Goal: Task Accomplishment & Management: Use online tool/utility

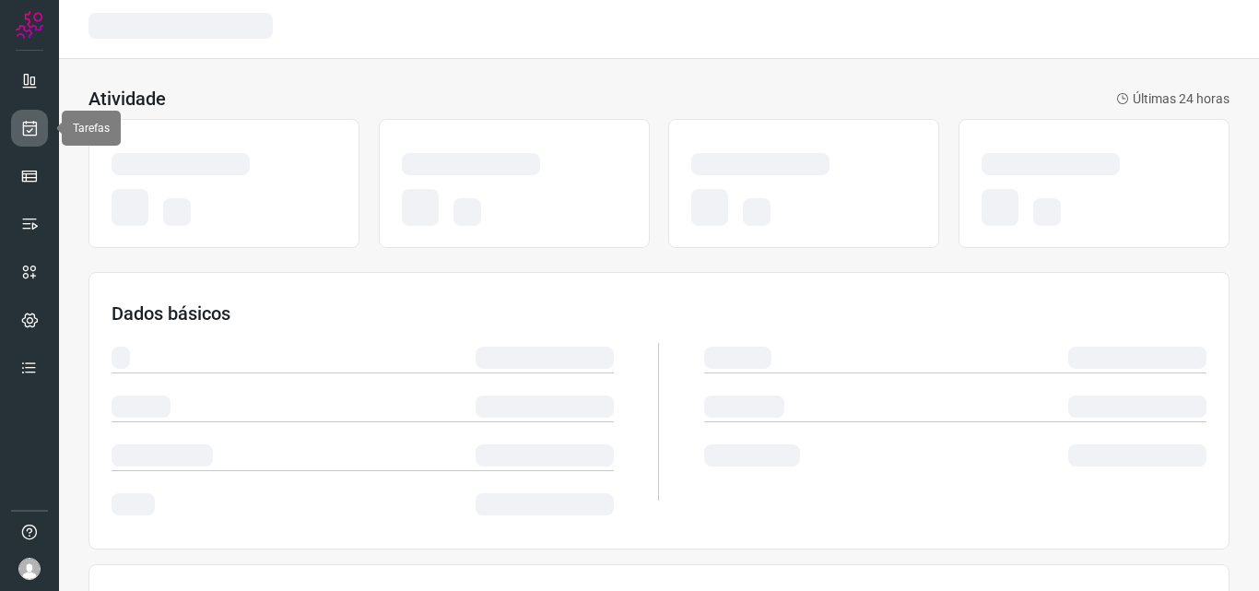
click at [44, 130] on link at bounding box center [29, 128] width 37 height 37
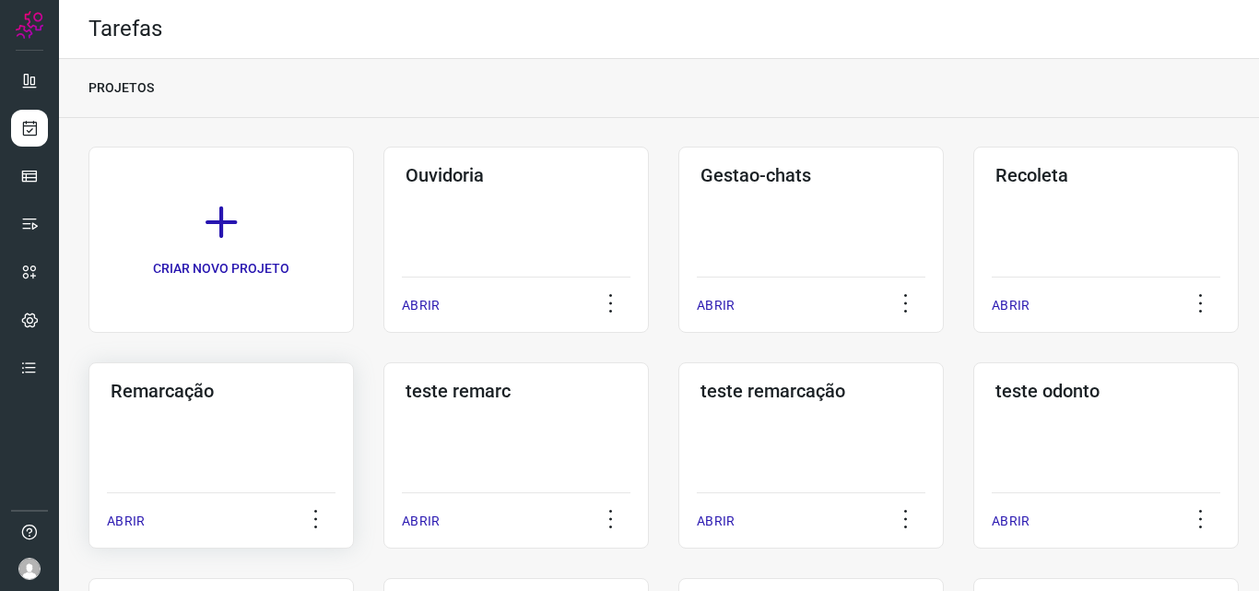
click at [262, 441] on div "Remarcação ABRIR" at bounding box center [220, 455] width 265 height 186
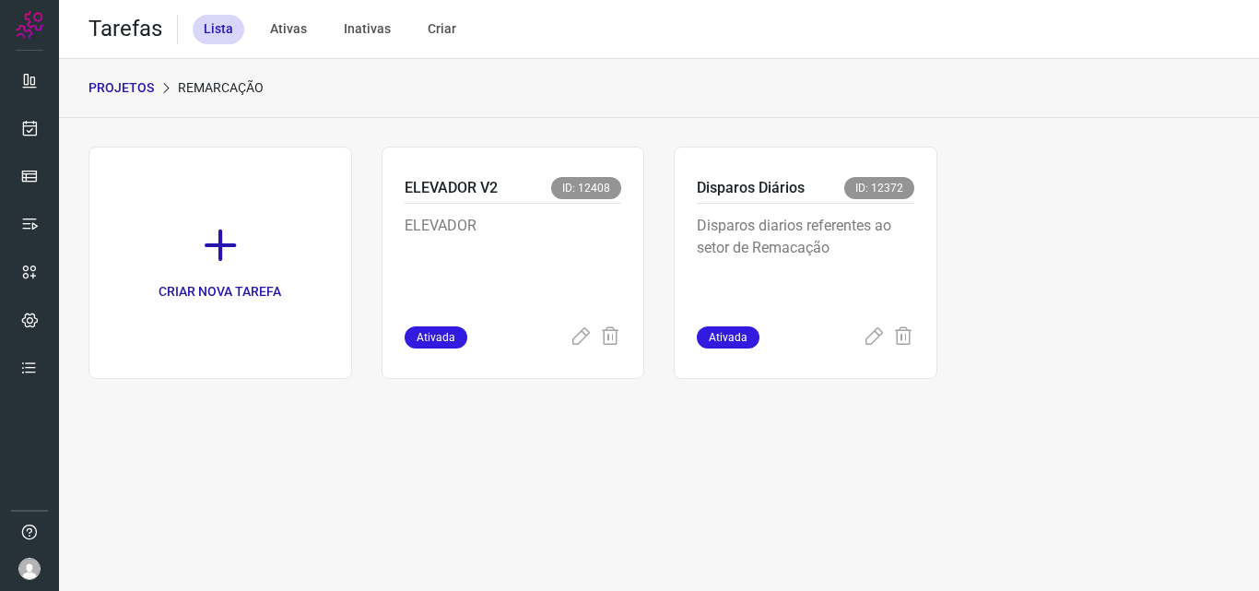
click at [803, 258] on p "Disparos diarios referentes ao setor de Remacação" at bounding box center [805, 261] width 217 height 92
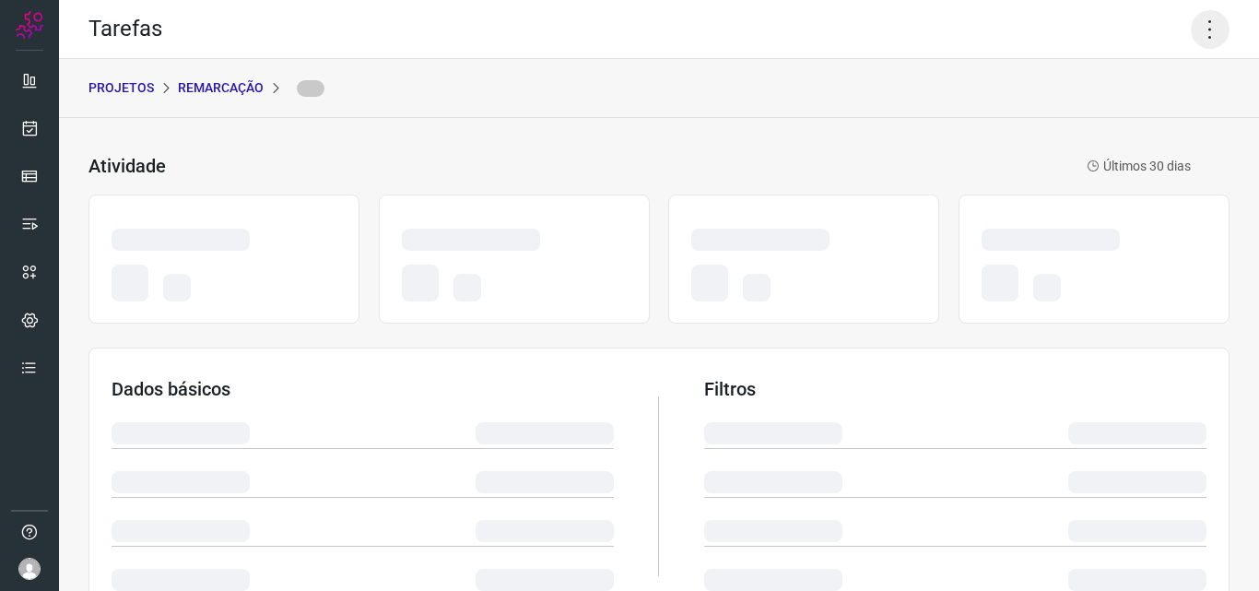
click at [1205, 29] on icon at bounding box center [1209, 29] width 39 height 39
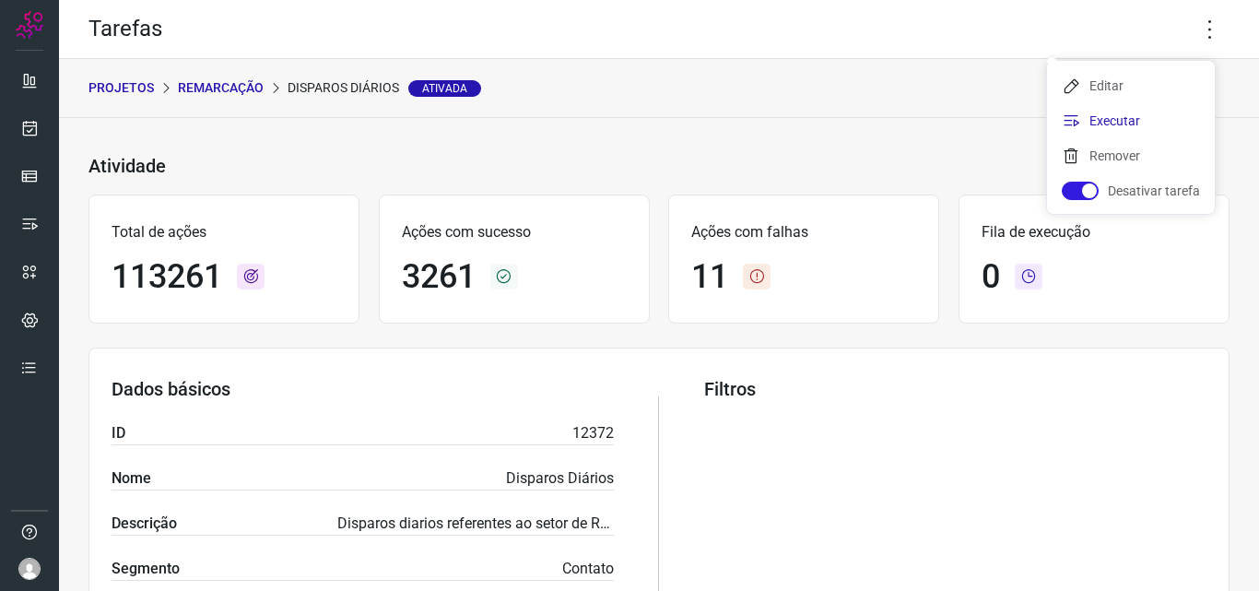
click at [1103, 121] on li "Executar" at bounding box center [1131, 120] width 168 height 29
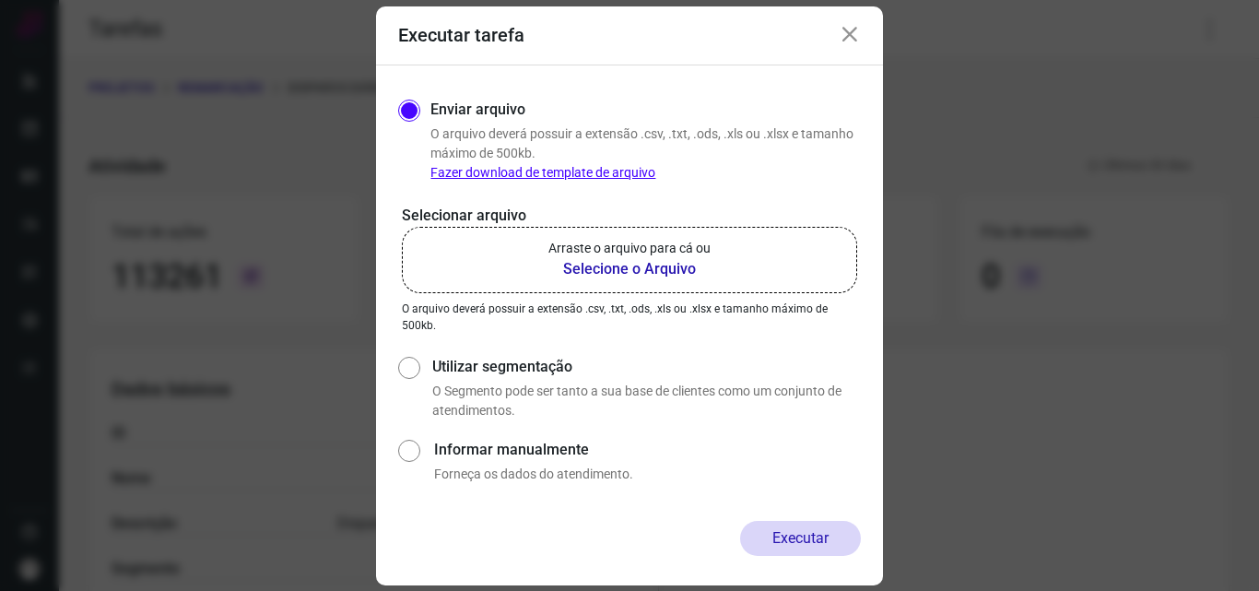
click at [688, 244] on p "Arraste o arquivo para cá ou" at bounding box center [629, 248] width 162 height 19
click at [0, 0] on input "Arraste o arquivo para cá ou Selecione o Arquivo" at bounding box center [0, 0] width 0 height 0
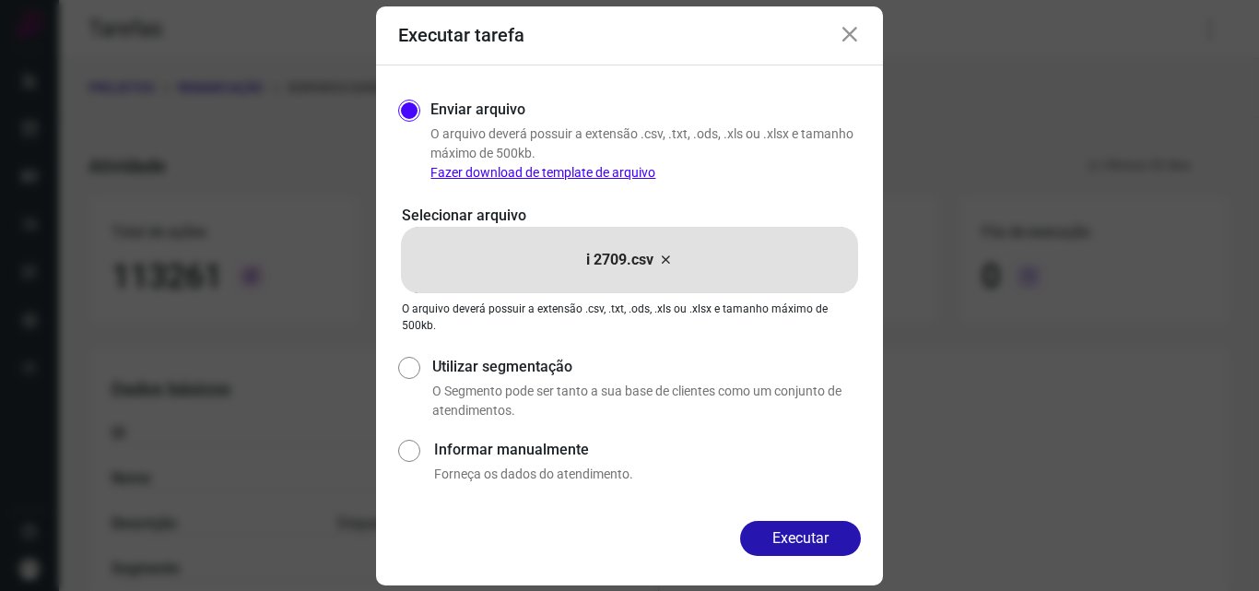
click at [792, 544] on button "Executar" at bounding box center [800, 538] width 121 height 35
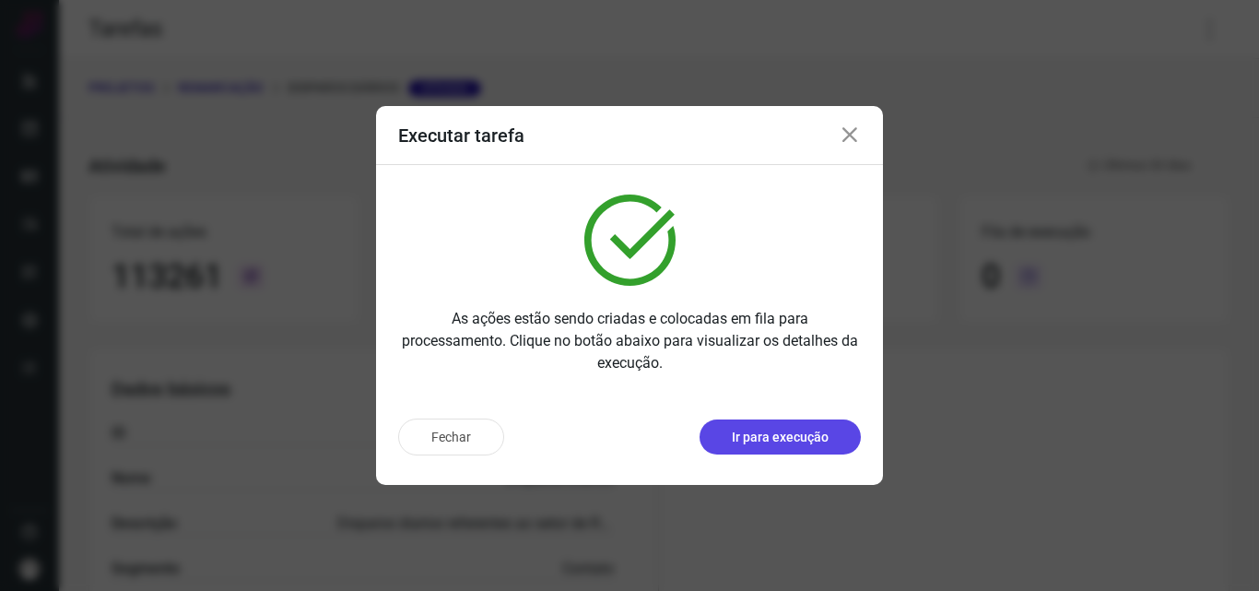
click at [797, 436] on p "Ir para execução" at bounding box center [780, 437] width 97 height 19
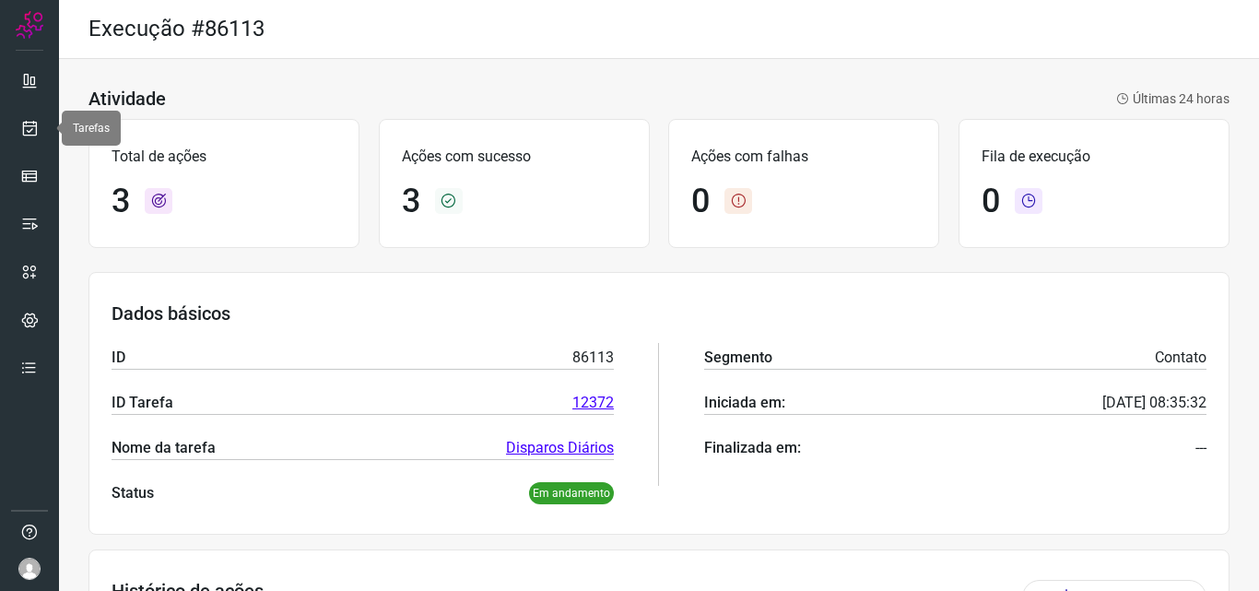
click at [55, 108] on div at bounding box center [29, 295] width 59 height 591
click at [19, 127] on link at bounding box center [29, 128] width 37 height 37
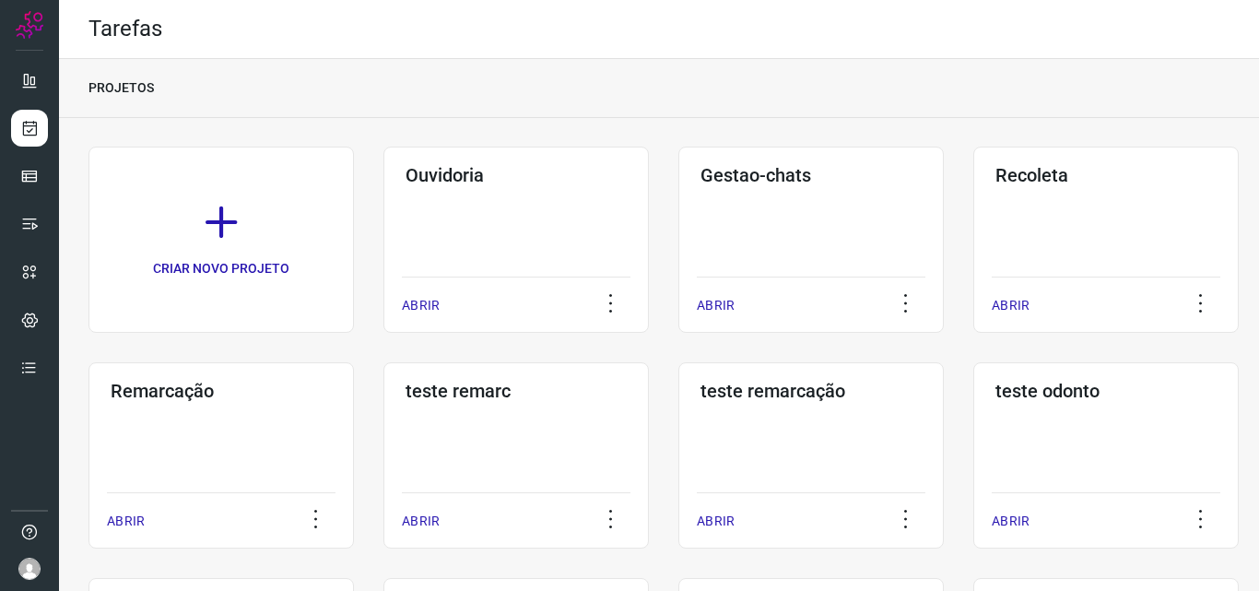
click at [266, 394] on h3 "Remarcação" at bounding box center [221, 391] width 221 height 22
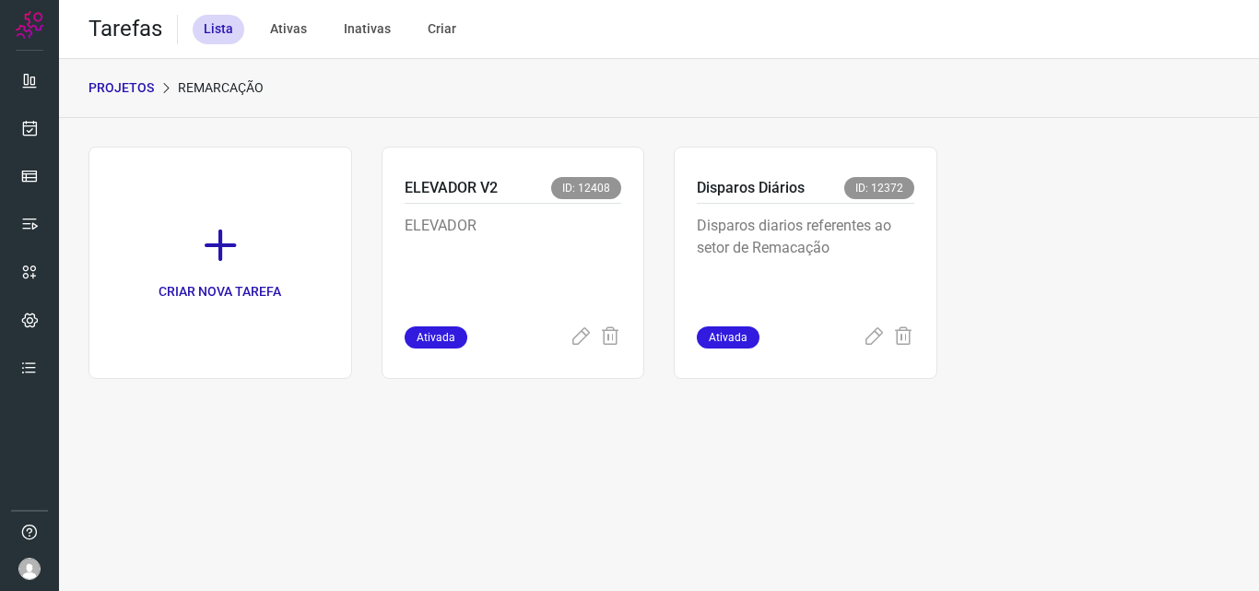
click at [787, 227] on p "Disparos diarios referentes ao setor de Remacação" at bounding box center [805, 261] width 217 height 92
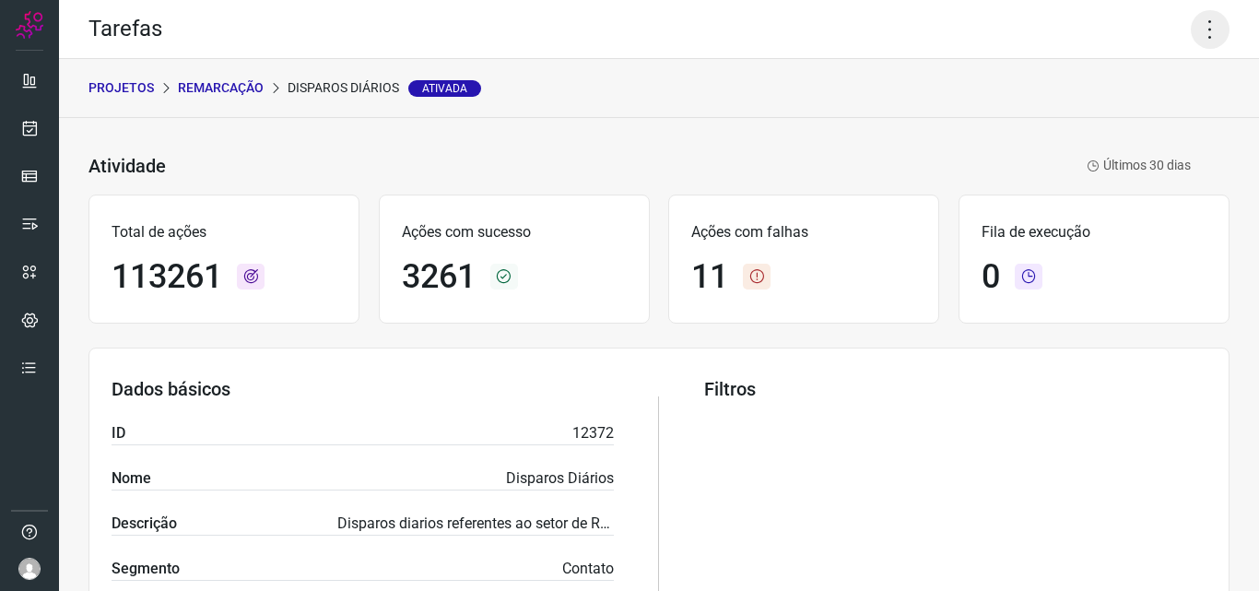
click at [1193, 23] on icon at bounding box center [1209, 29] width 39 height 39
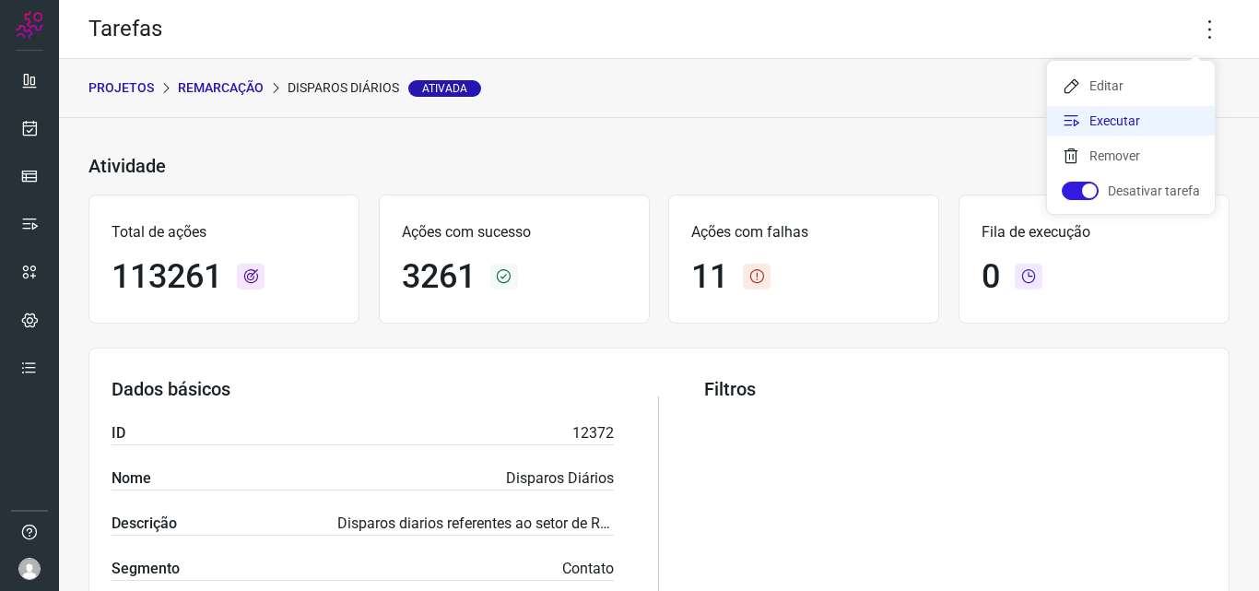
click at [1151, 114] on li "Executar" at bounding box center [1131, 120] width 168 height 29
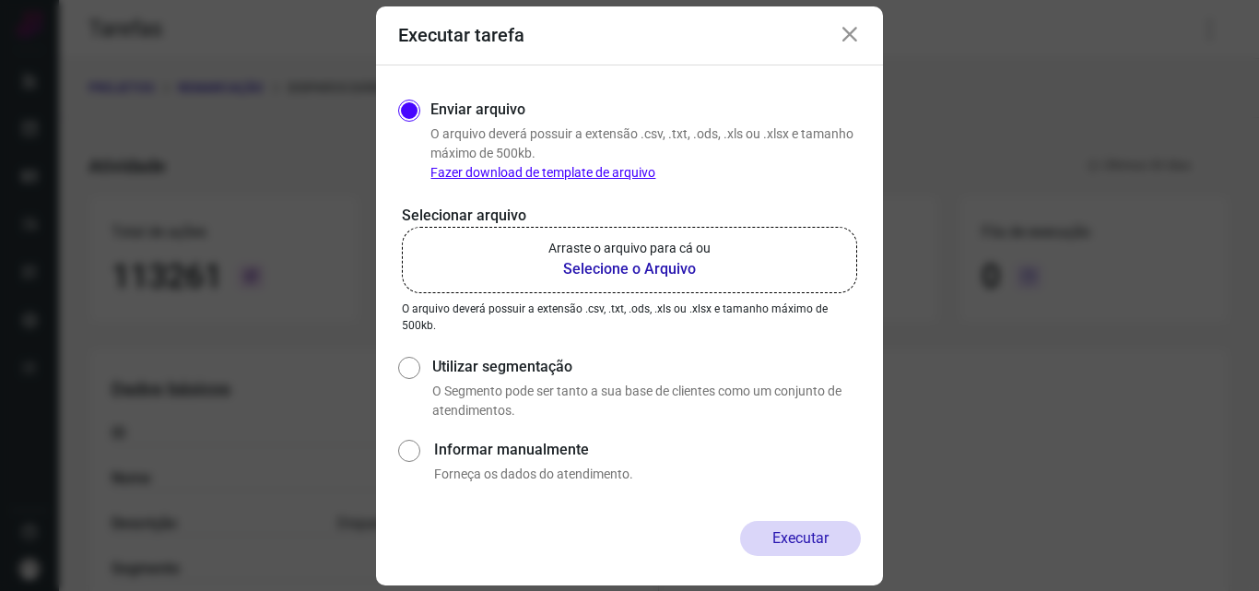
click at [657, 272] on b "Selecione o Arquivo" at bounding box center [629, 269] width 162 height 22
click at [0, 0] on input "Arraste o arquivo para cá ou Selecione o Arquivo" at bounding box center [0, 0] width 0 height 0
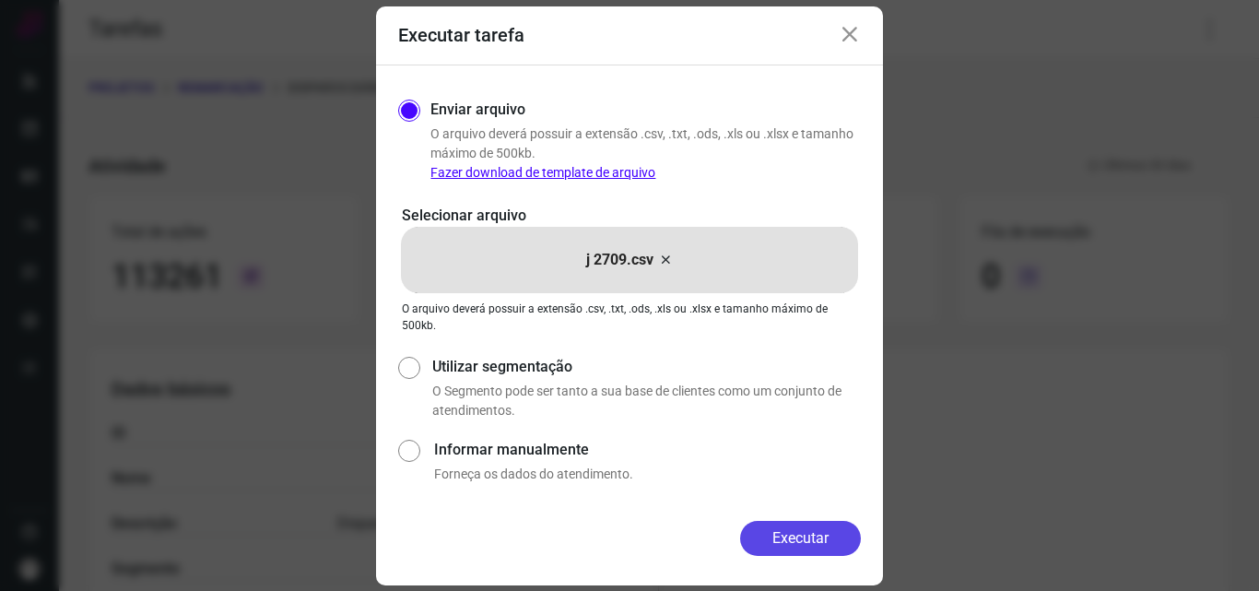
click at [816, 531] on button "Executar" at bounding box center [800, 538] width 121 height 35
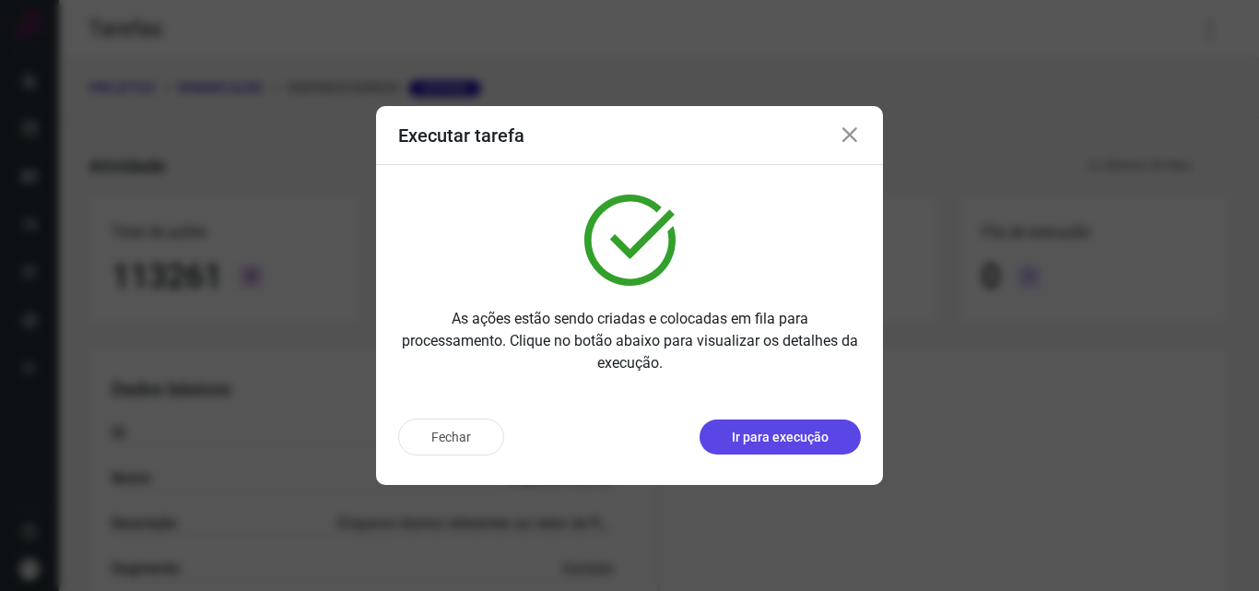
click at [793, 434] on p "Ir para execução" at bounding box center [780, 437] width 97 height 19
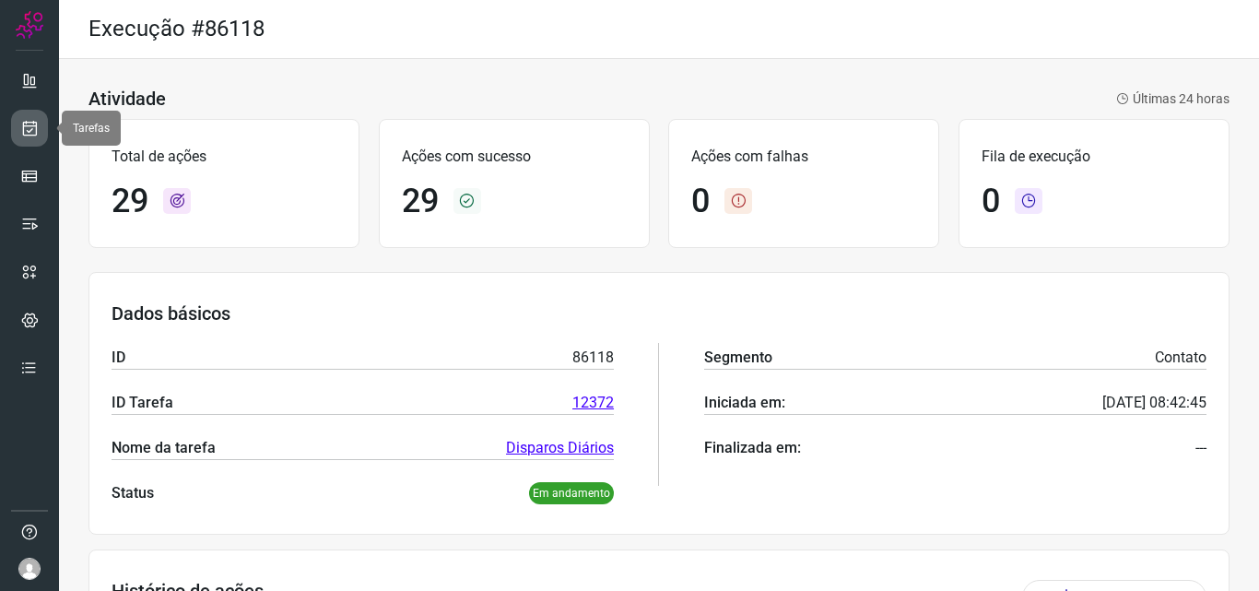
click at [37, 123] on icon at bounding box center [29, 128] width 19 height 18
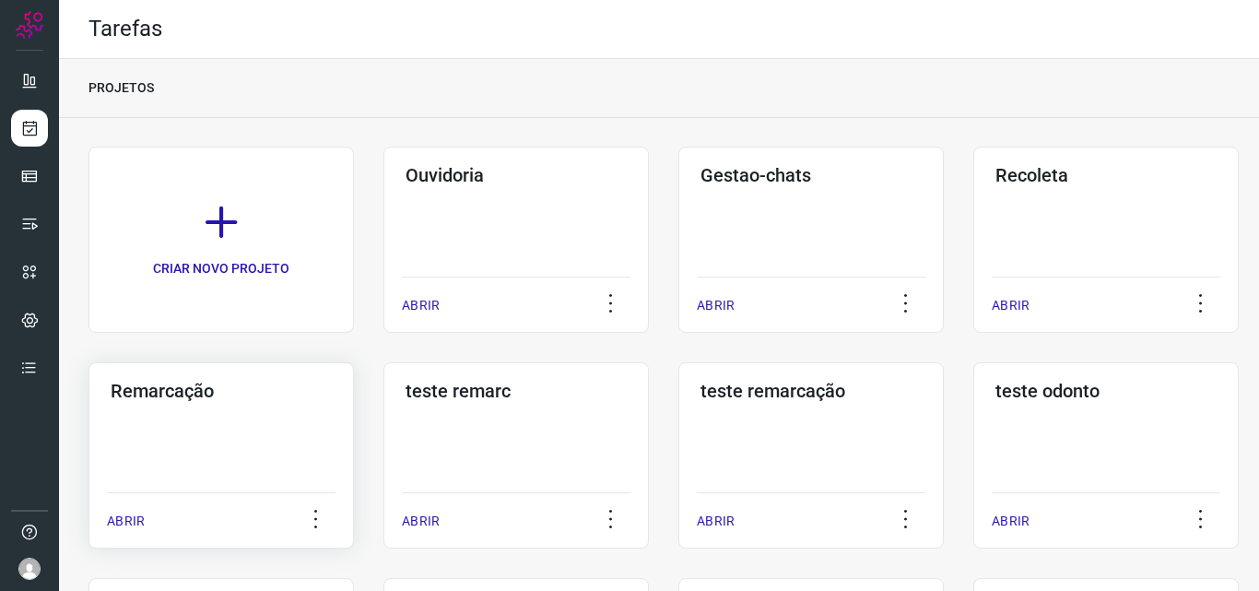
click at [181, 434] on div "Remarcação ABRIR" at bounding box center [220, 455] width 265 height 186
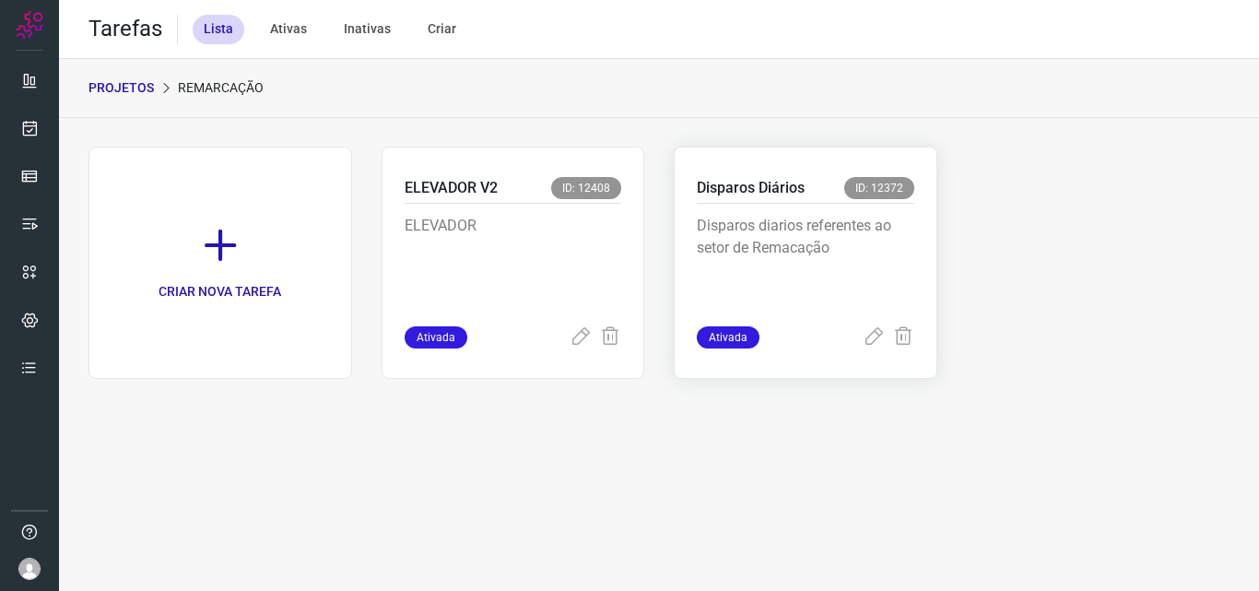
click at [708, 228] on p "Disparos diarios referentes ao setor de Remacação" at bounding box center [805, 261] width 217 height 92
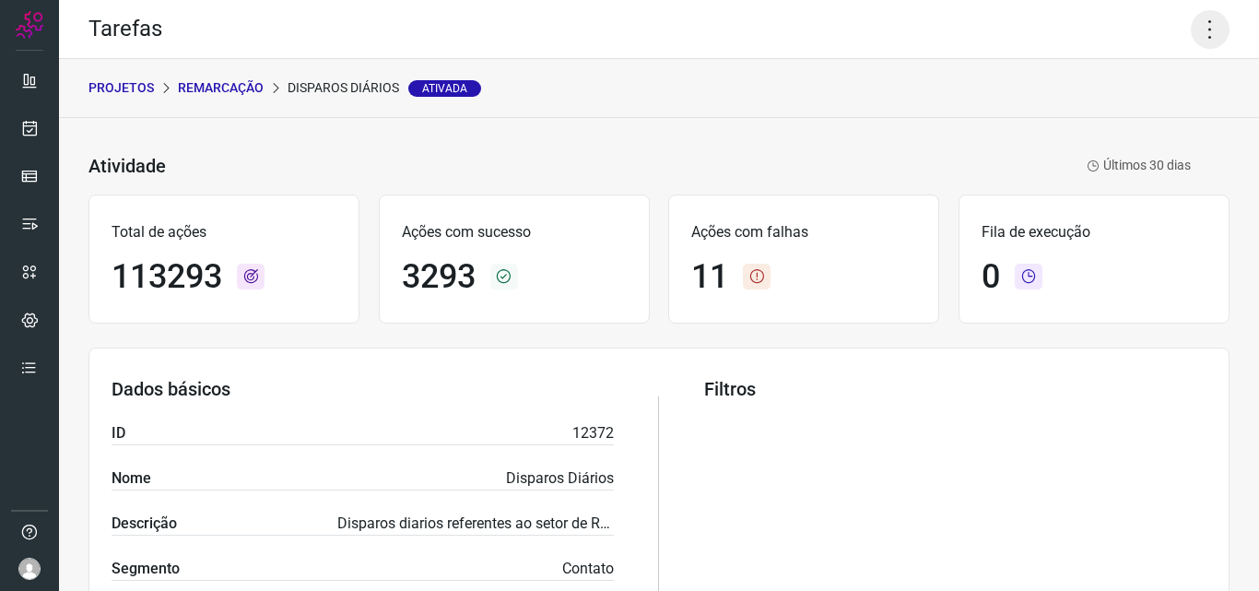
click at [1199, 25] on icon at bounding box center [1209, 29] width 39 height 39
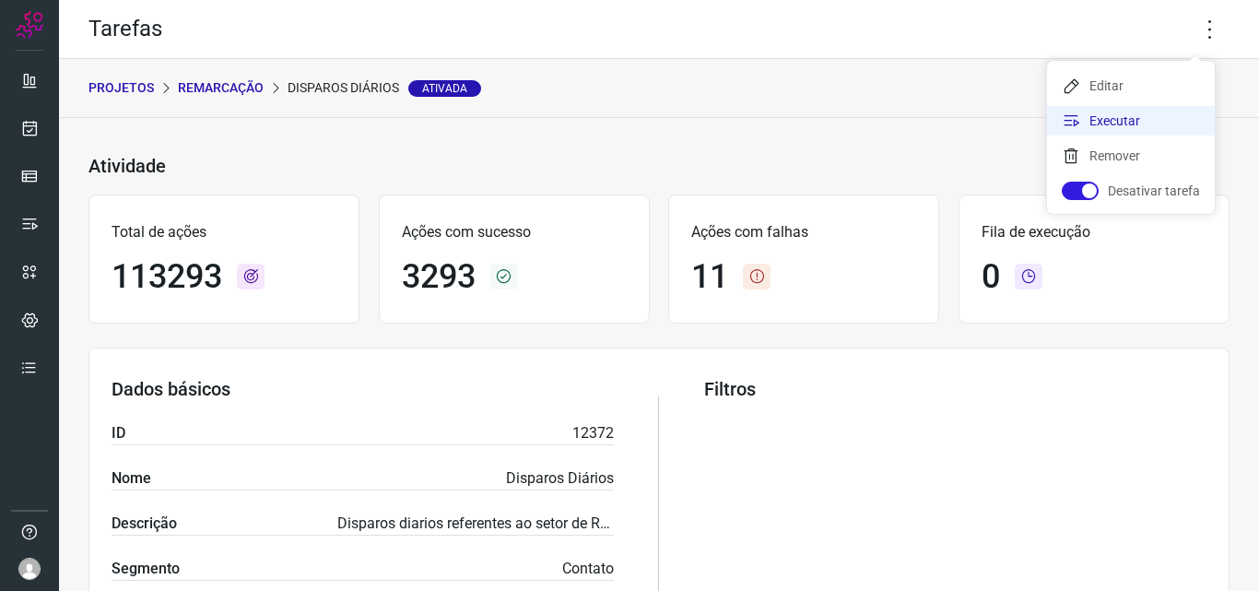
click at [1156, 119] on li "Executar" at bounding box center [1131, 120] width 168 height 29
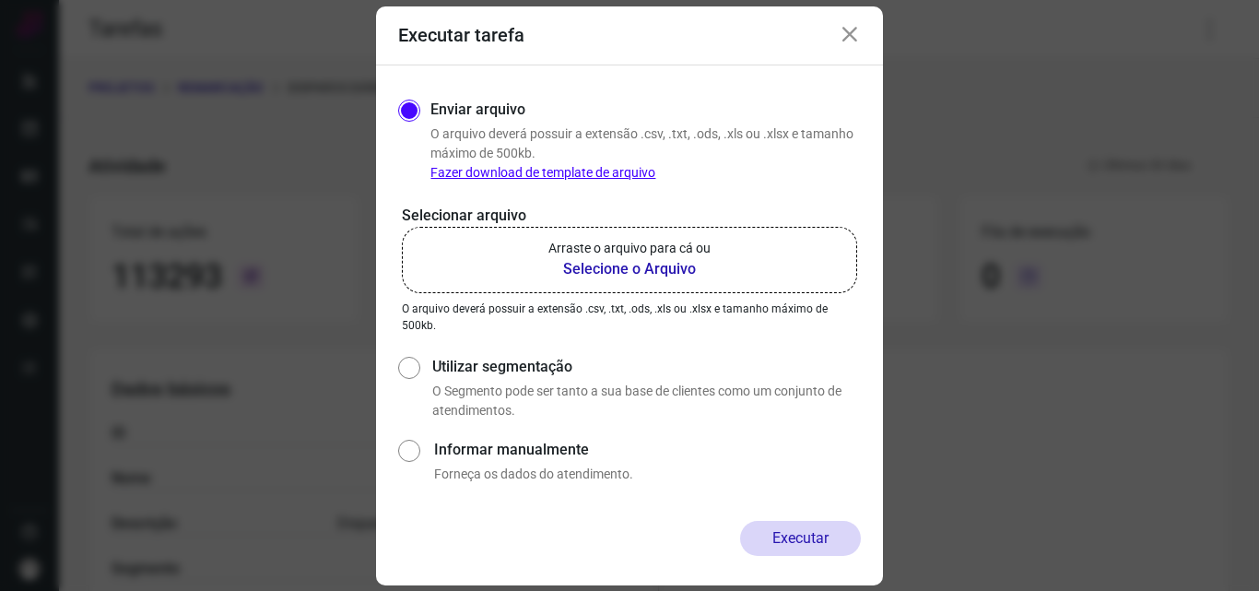
click at [586, 279] on b "Selecione o Arquivo" at bounding box center [629, 269] width 162 height 22
click at [0, 0] on input "Arraste o arquivo para cá ou Selecione o Arquivo" at bounding box center [0, 0] width 0 height 0
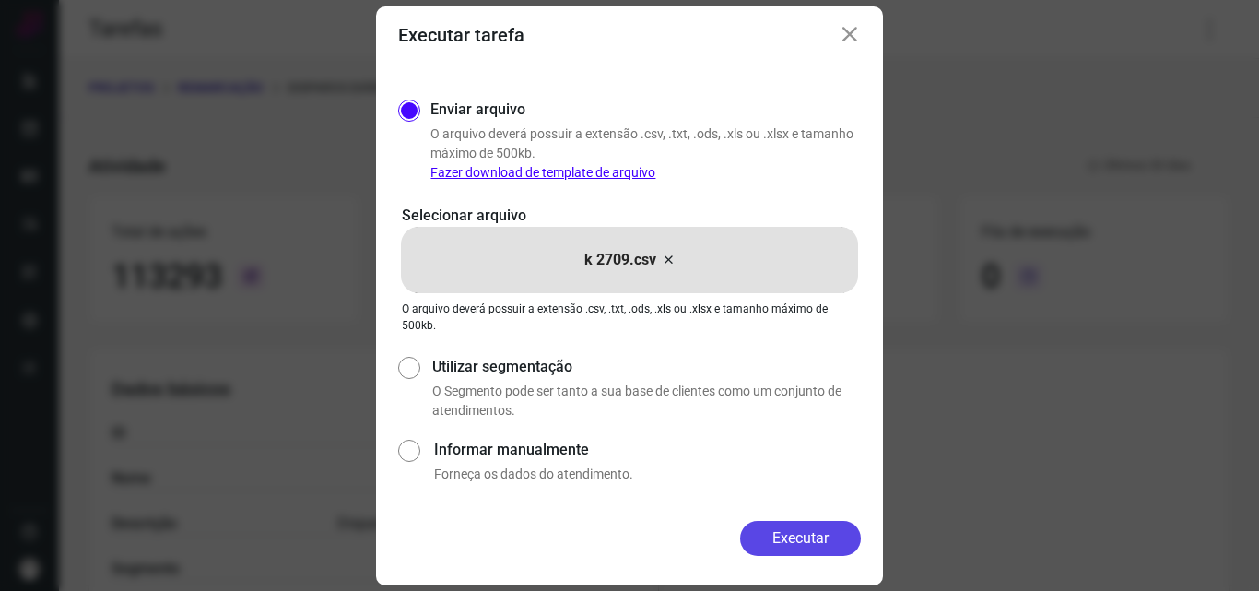
click at [780, 541] on button "Executar" at bounding box center [800, 538] width 121 height 35
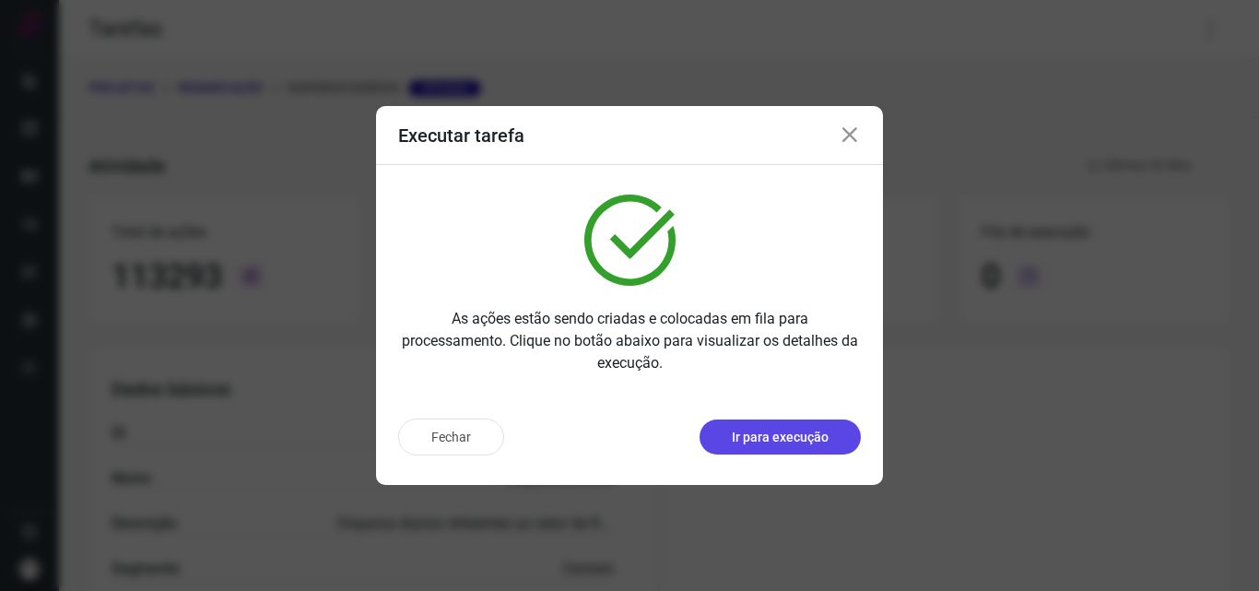
click at [768, 439] on p "Ir para execução" at bounding box center [780, 437] width 97 height 19
